Goal: Task Accomplishment & Management: Use online tool/utility

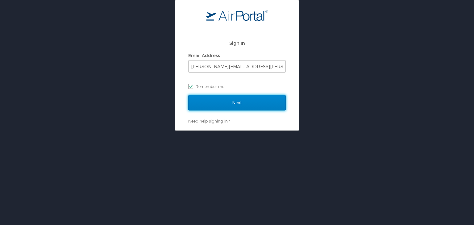
click at [254, 105] on input "Next" at bounding box center [236, 102] width 97 height 15
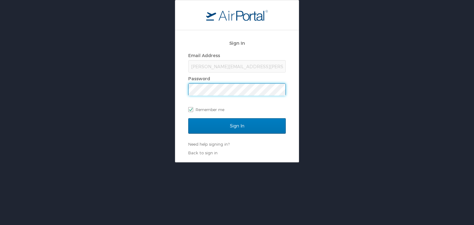
click at [188, 118] on input "Sign In" at bounding box center [236, 125] width 97 height 15
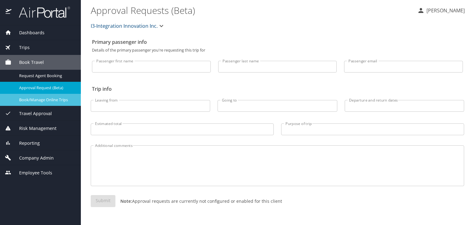
click at [55, 99] on span "Book/Manage Online Trips" at bounding box center [46, 100] width 54 height 6
